Goal: Task Accomplishment & Management: Use online tool/utility

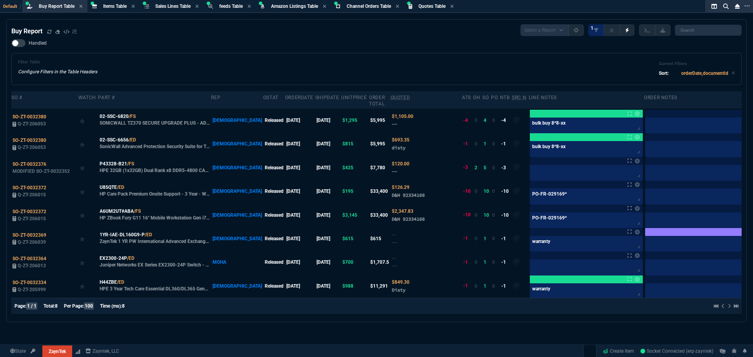
select select "8: NEPT"
click at [200, 59] on div "Filter Table Configure Filters in the Table Headers Current Filters Sort: order…" at bounding box center [376, 69] width 730 height 32
click at [49, 34] on icon at bounding box center [49, 31] width 5 height 5
click at [116, 164] on span "P43328-B21" at bounding box center [113, 163] width 27 height 7
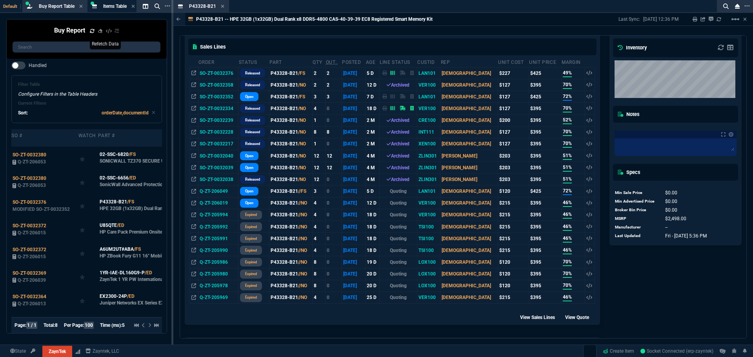
scroll to position [118, 0]
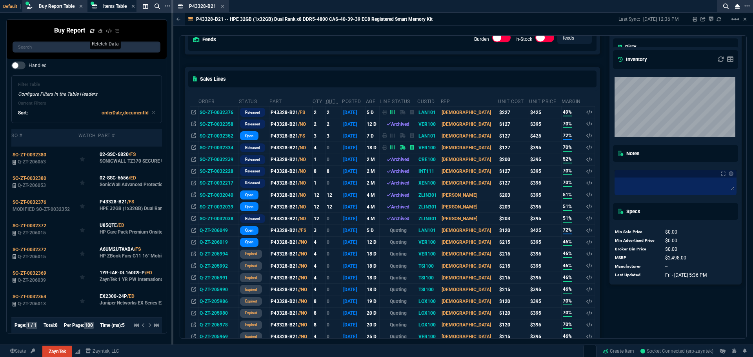
click at [227, 113] on td "SO-ZT-0032376" at bounding box center [218, 112] width 40 height 12
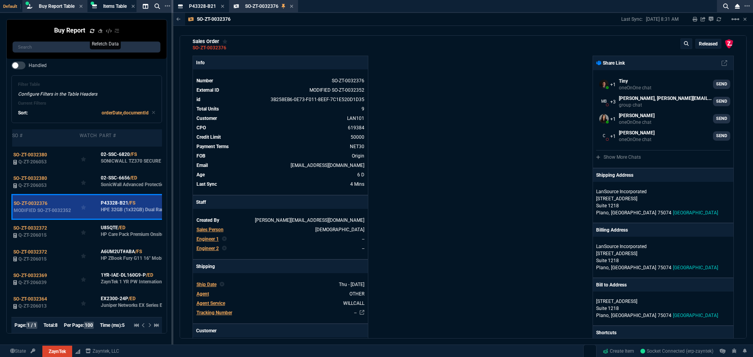
scroll to position [0, 0]
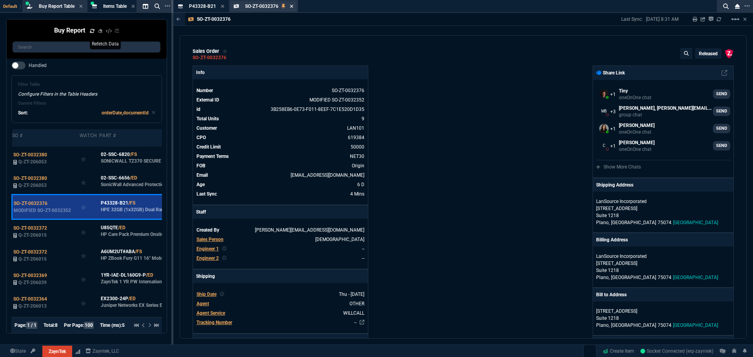
click at [292, 8] on icon at bounding box center [292, 6] width 4 height 5
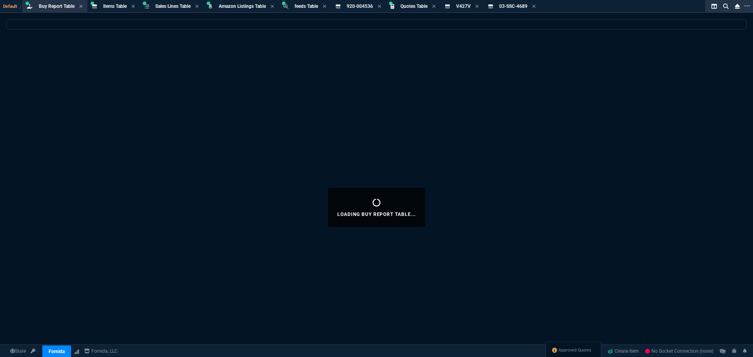
select select "8: NEPT"
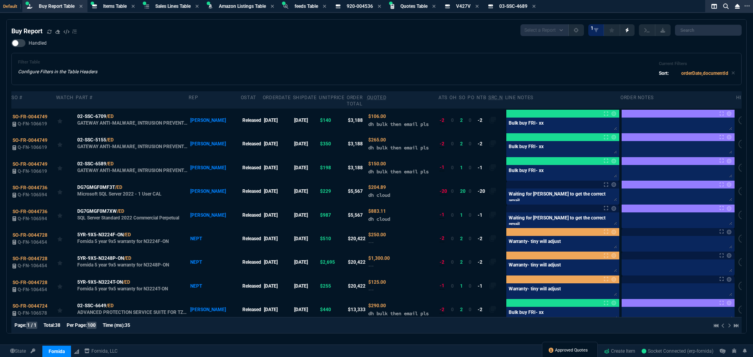
click at [557, 351] on span "Approved Quotes" at bounding box center [571, 351] width 33 height 6
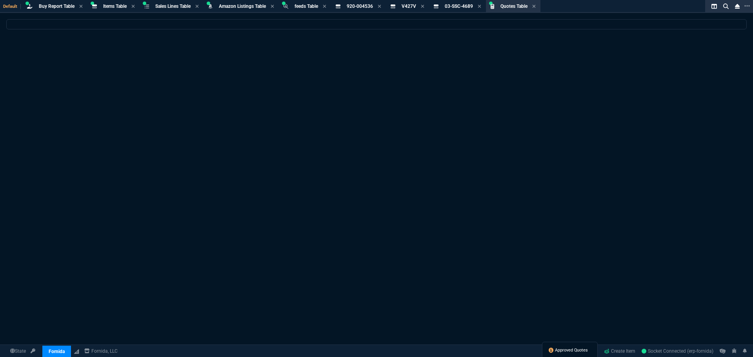
select select
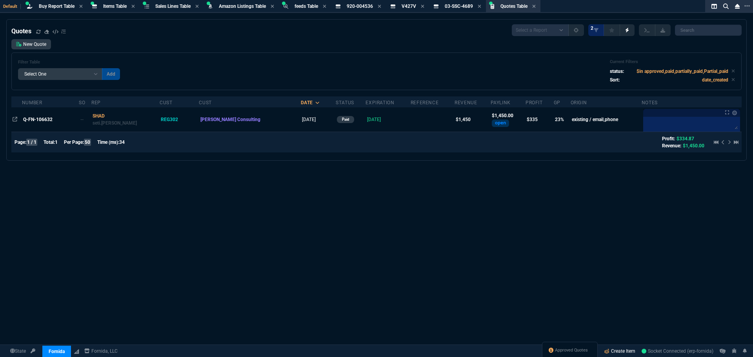
click at [621, 353] on link "Create Item" at bounding box center [620, 352] width 38 height 12
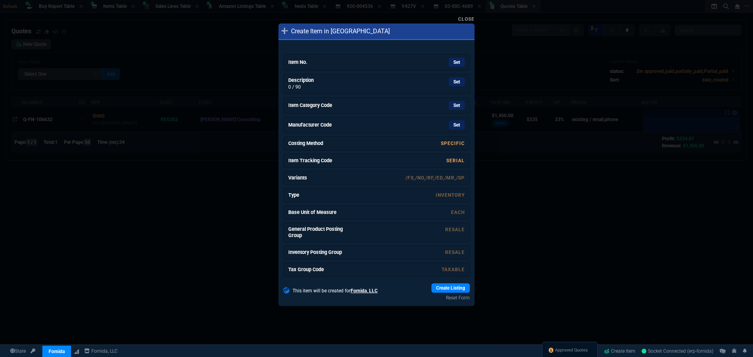
click at [337, 58] on link "Item No. Set" at bounding box center [376, 62] width 187 height 16
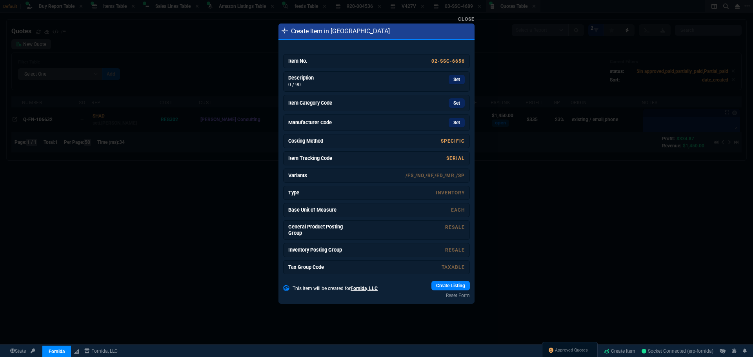
click at [453, 81] on link "Set" at bounding box center [457, 79] width 16 height 9
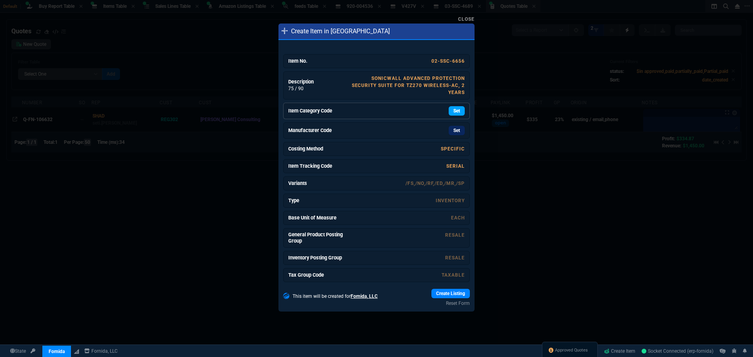
click at [452, 109] on link "Set" at bounding box center [457, 110] width 16 height 9
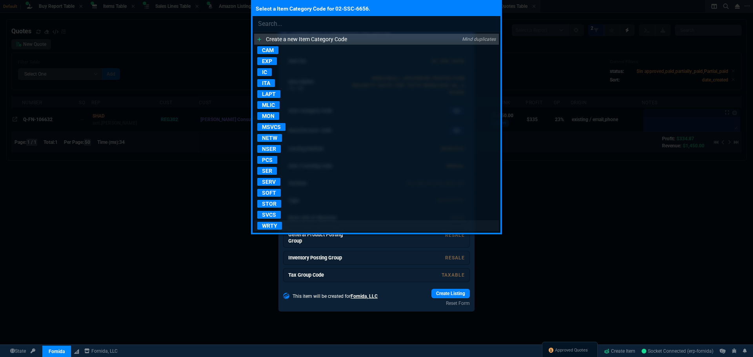
click at [271, 224] on p "WRTY" at bounding box center [269, 226] width 25 height 8
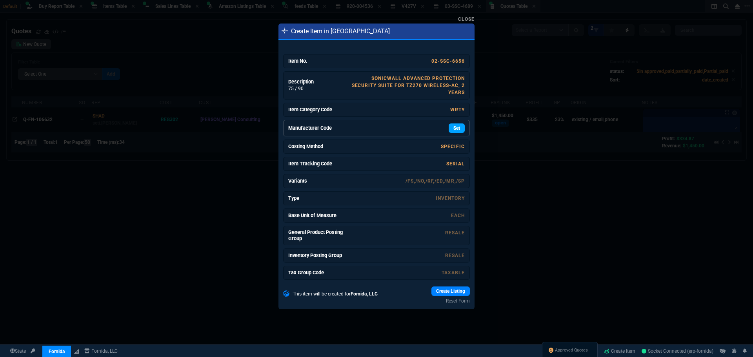
click at [455, 128] on link "Set" at bounding box center [457, 128] width 16 height 9
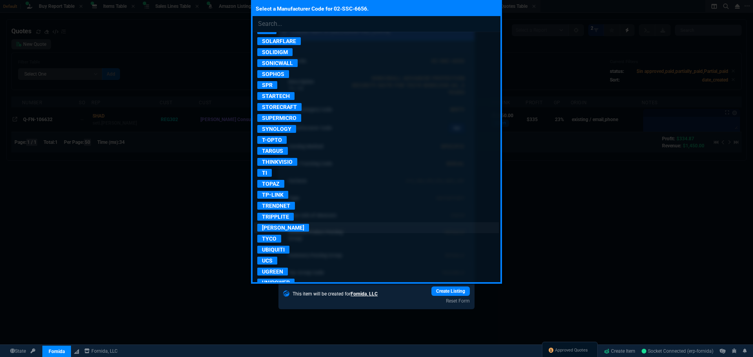
scroll to position [1491, 0]
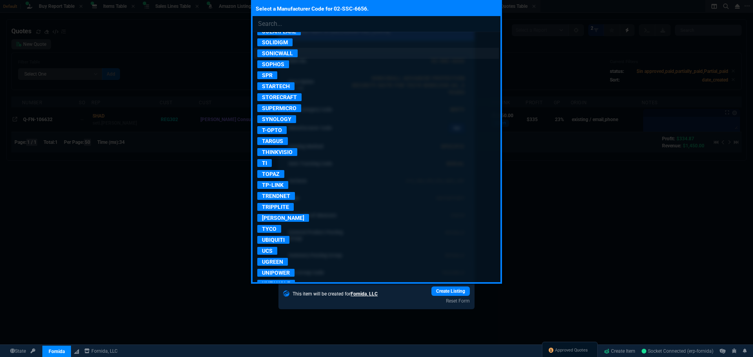
click at [281, 53] on p "SONICWALL" at bounding box center [277, 53] width 40 height 8
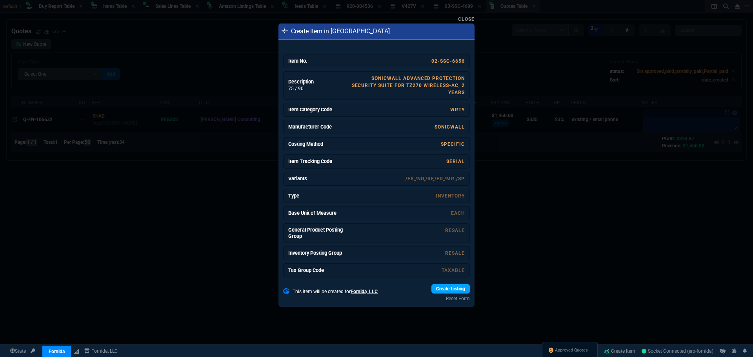
click at [446, 290] on link "Create Listing" at bounding box center [451, 288] width 38 height 9
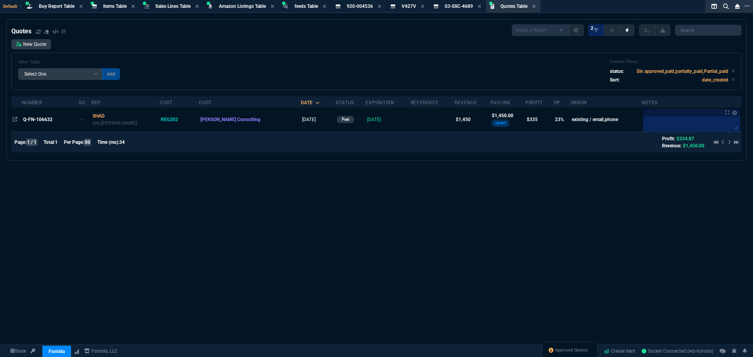
click at [448, 56] on div "Filter Table Select One Add Filter () creator (creator) Cust (headers.customerN…" at bounding box center [376, 72] width 730 height 38
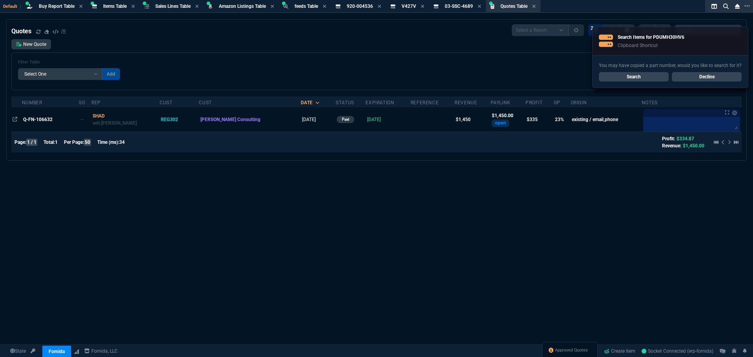
click at [202, 53] on div "New Quote Filter Table Select One Add Filter () creator (creator) Cust (headers…" at bounding box center [376, 64] width 730 height 51
click at [632, 75] on link "Search" at bounding box center [634, 76] width 70 height 9
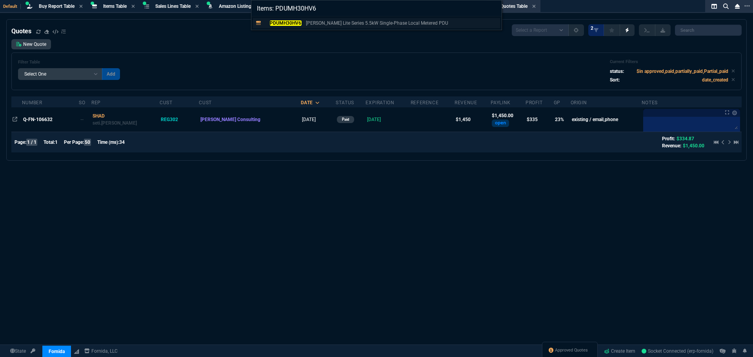
click at [284, 23] on mark "PDUMH30HV6" at bounding box center [286, 22] width 32 height 5
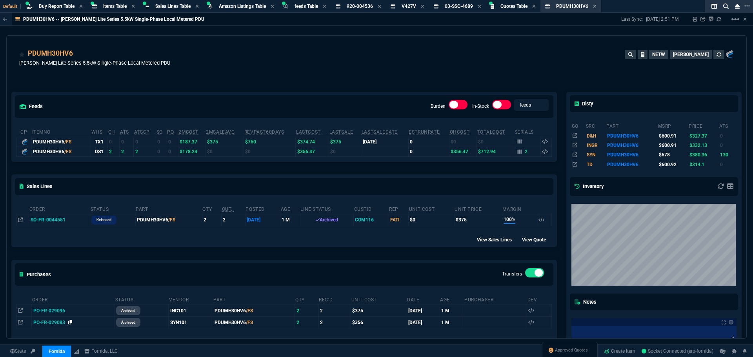
click at [71, 325] on icon at bounding box center [70, 322] width 4 height 5
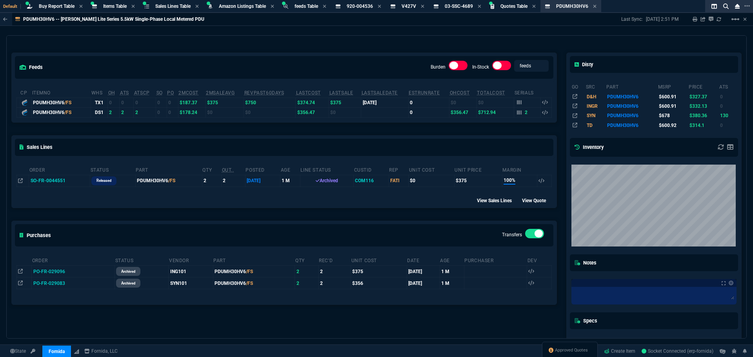
scroll to position [0, 0]
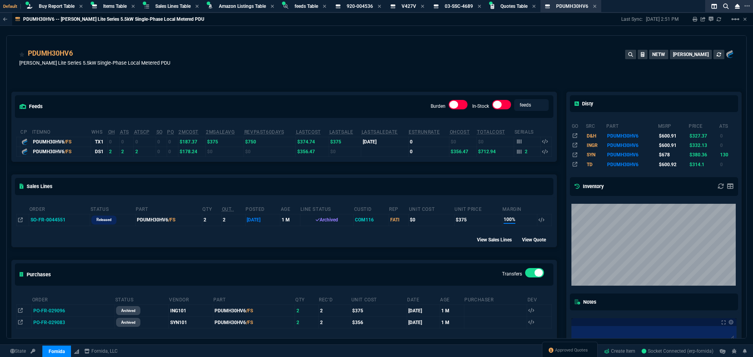
drag, startPoint x: 78, startPoint y: 54, endPoint x: 100, endPoint y: 53, distance: 22.4
click at [78, 54] on icon at bounding box center [78, 54] width 4 height 5
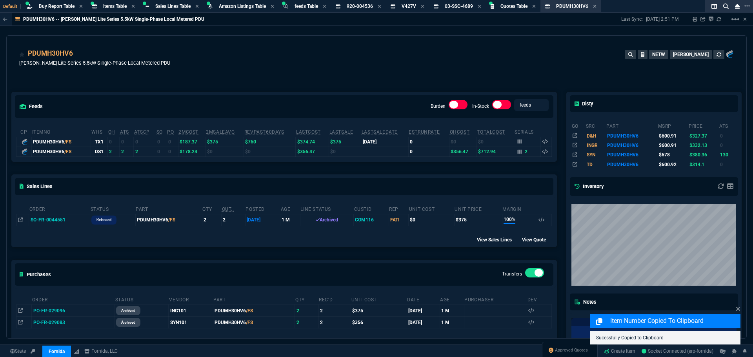
click at [356, 46] on div "PDUMH30HV6 [PERSON_NAME] Lite Series 5.5kW Single-Phase Local Metered PDU NETW …" at bounding box center [377, 59] width 740 height 47
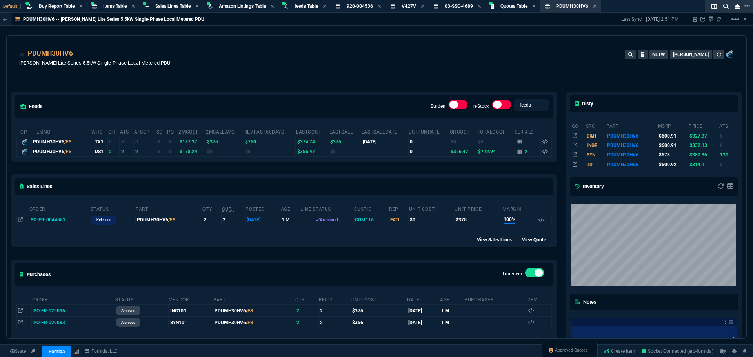
click at [356, 73] on div "PDUMH30HV6 [PERSON_NAME] Lite Series 5.5kW Single-Phase Local Metered PDU NETW …" at bounding box center [376, 62] width 715 height 28
click at [359, 73] on div "PDUMH30HV6 [PERSON_NAME] Lite Series 5.5kW Single-Phase Local Metered PDU NETW …" at bounding box center [376, 62] width 715 height 28
click at [334, 81] on div "feeds Burden In-Stock feeds prices cp ItemNo WHS OH ATS ATSCP SO PO 2MCost 2MSa…" at bounding box center [284, 257] width 555 height 364
click at [170, 7] on span "Sales Lines Table" at bounding box center [172, 6] width 35 height 5
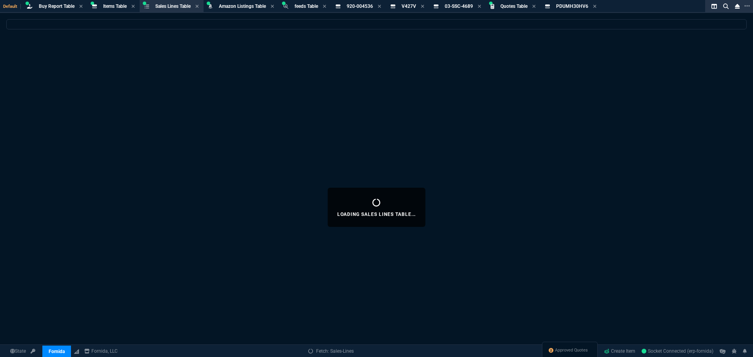
select select
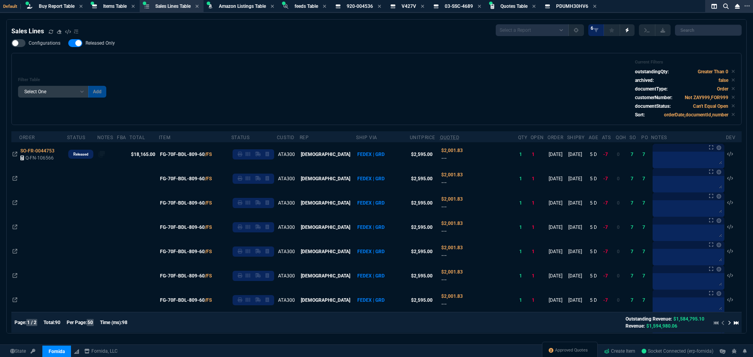
click at [370, 59] on div "Filter Table Select One Add Filter () Age () ATS () Cond (itemVariantCode) Cust…" at bounding box center [376, 89] width 730 height 72
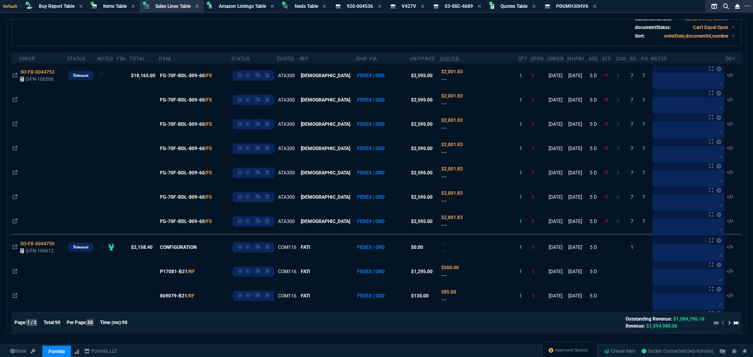
scroll to position [78, 0]
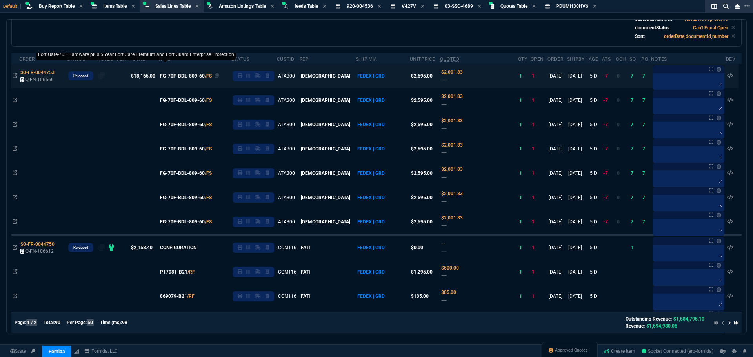
click at [202, 77] on span "FG-70F-BDL-809-60" at bounding box center [182, 76] width 45 height 7
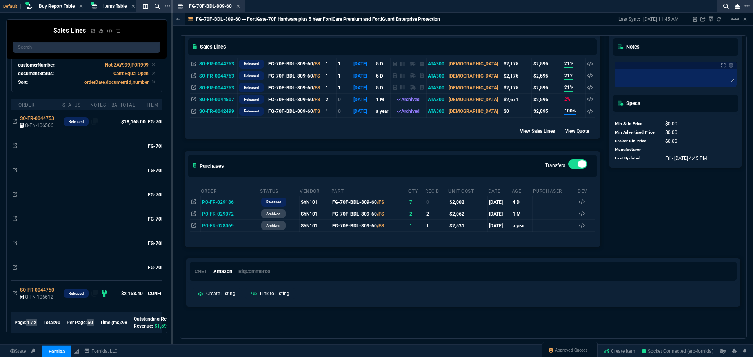
scroll to position [194, 0]
click at [237, 204] on icon at bounding box center [239, 202] width 4 height 5
click at [239, 6] on icon at bounding box center [238, 6] width 3 height 3
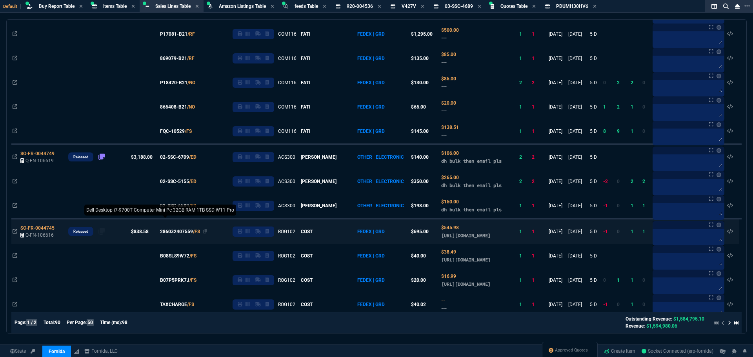
scroll to position [353, 0]
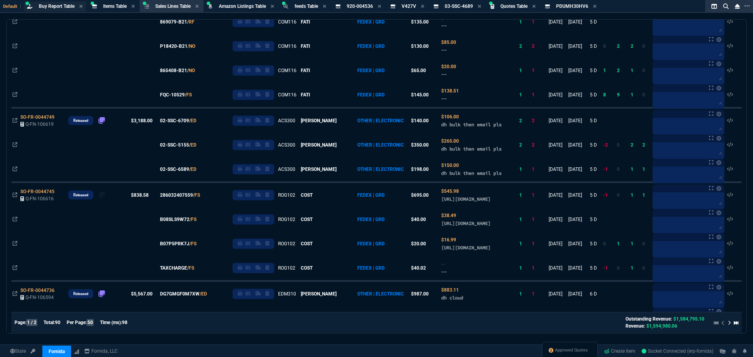
click at [47, 9] on span "Buy Report Table" at bounding box center [57, 6] width 36 height 5
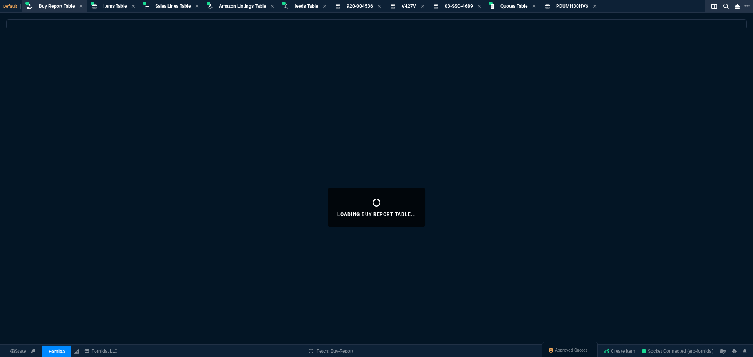
scroll to position [0, 0]
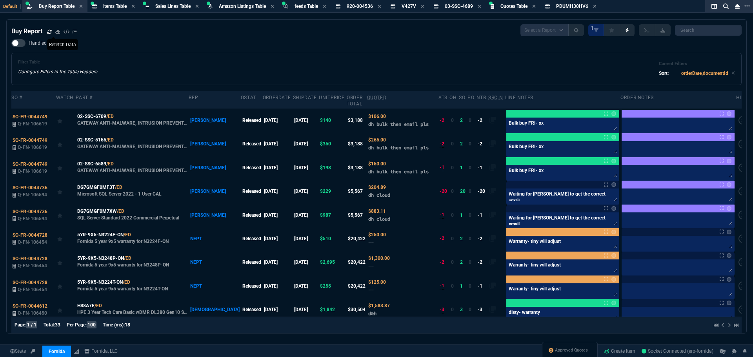
click at [48, 32] on icon at bounding box center [49, 31] width 5 height 5
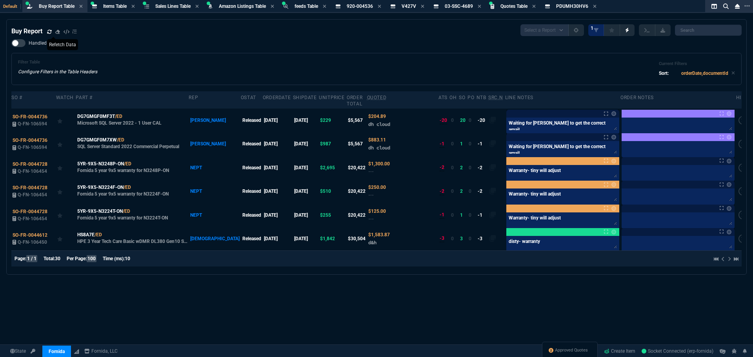
click at [249, 55] on div "Filter Table Configure Filters in the Table Headers Current Filters Sort: order…" at bounding box center [376, 69] width 730 height 32
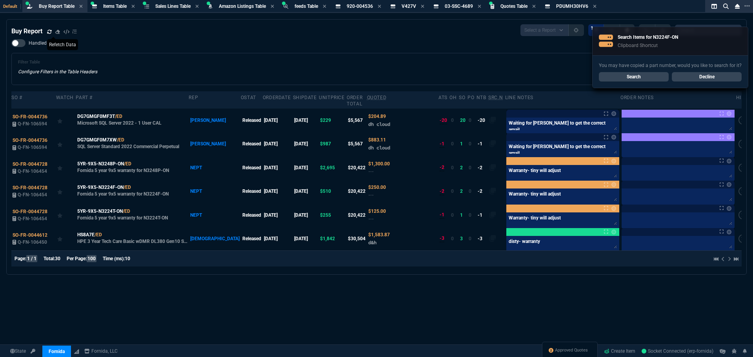
click at [641, 81] on link "Search" at bounding box center [634, 76] width 70 height 9
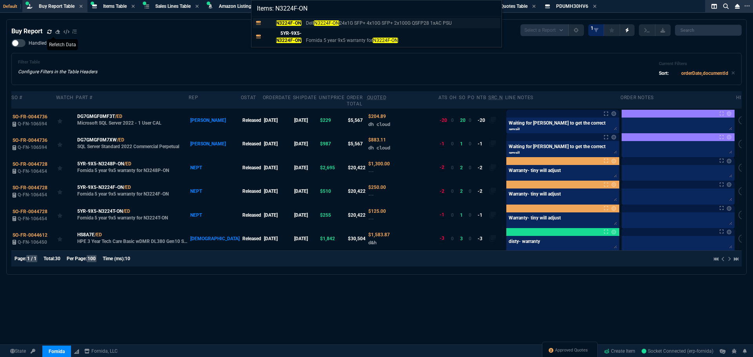
click at [297, 25] on mark "N3224F-ON" at bounding box center [288, 22] width 25 height 5
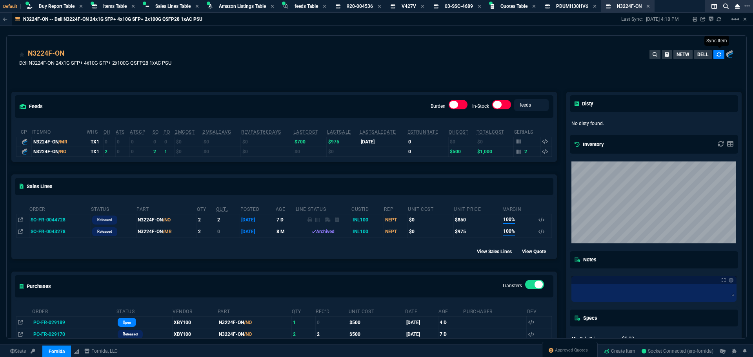
click at [717, 55] on icon at bounding box center [719, 54] width 5 height 5
click at [215, 63] on div "N3224F-ON Dell N3224F-ON 24x1G SFP+ 4x10G SFP+ 2x100G QSFP28 1xAC PSU NETW DELL" at bounding box center [376, 62] width 715 height 28
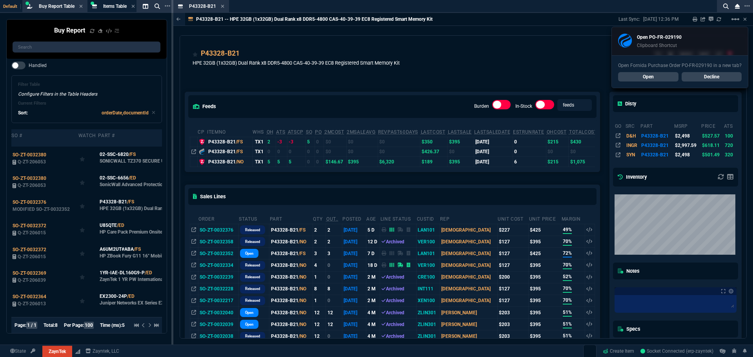
select select "8: NEPT"
click at [222, 7] on icon at bounding box center [223, 6] width 4 height 5
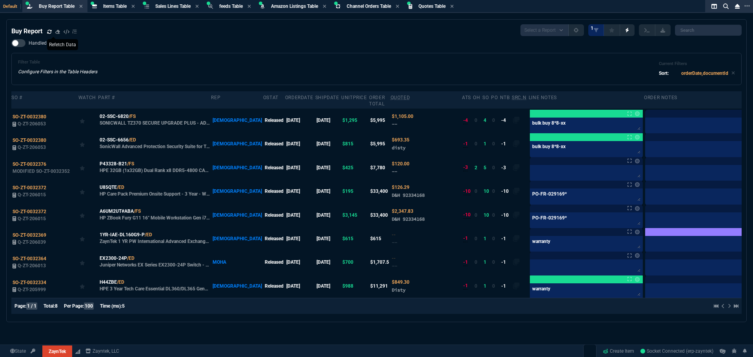
click at [50, 31] on icon at bounding box center [49, 31] width 5 height 5
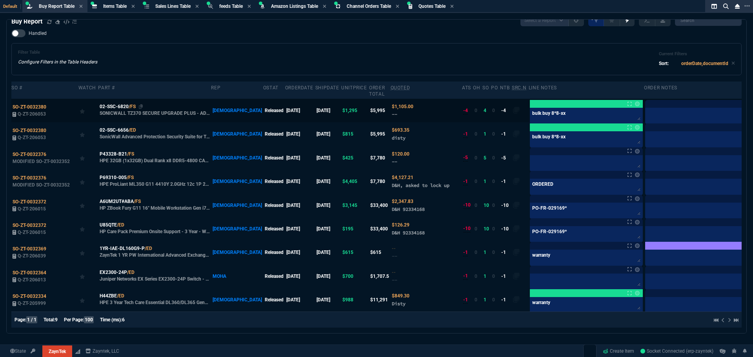
scroll to position [13, 0]
